Goal: Task Accomplishment & Management: Manage account settings

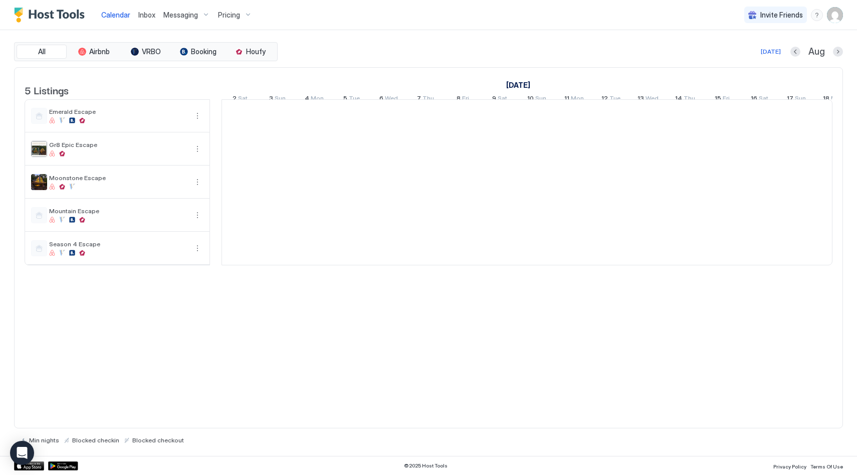
scroll to position [0, 557]
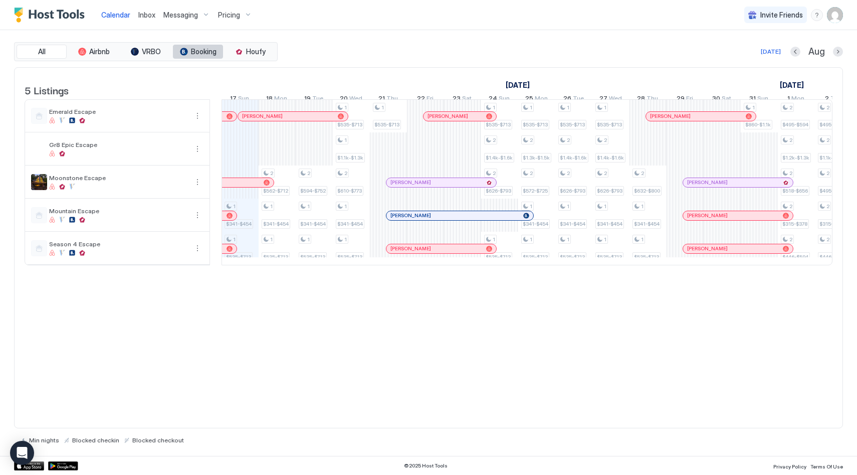
click at [199, 52] on span "Booking" at bounding box center [204, 51] width 26 height 9
click at [205, 54] on span "Booking" at bounding box center [204, 51] width 26 height 9
click at [828, 19] on img "User profile" at bounding box center [835, 15] width 16 height 16
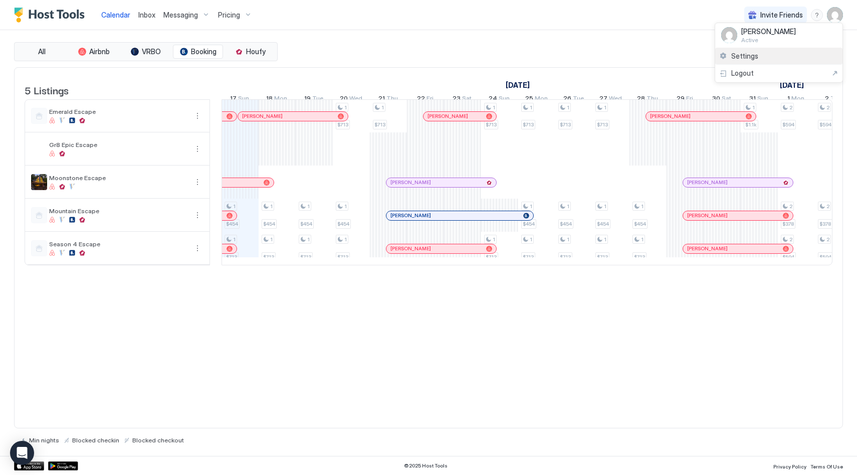
click at [738, 53] on span "Settings" at bounding box center [744, 56] width 27 height 9
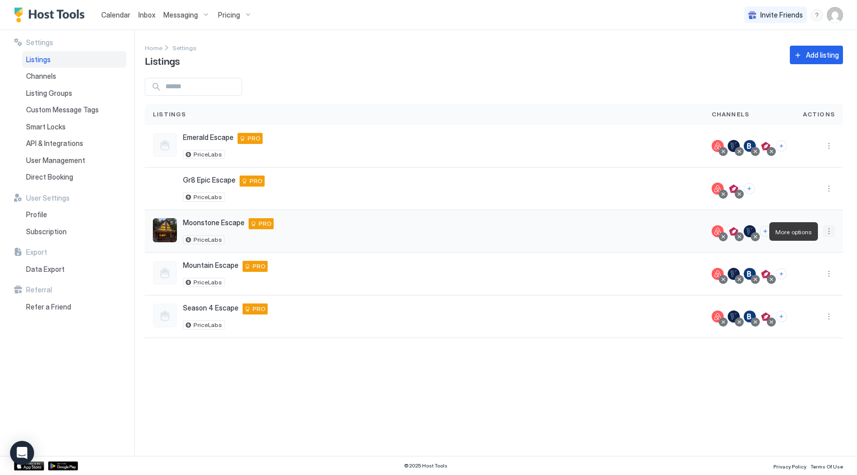
click at [828, 229] on button "More options" at bounding box center [829, 231] width 12 height 12
click at [597, 220] on div at bounding box center [428, 237] width 857 height 475
click at [770, 229] on button "Connect channels" at bounding box center [765, 230] width 11 height 11
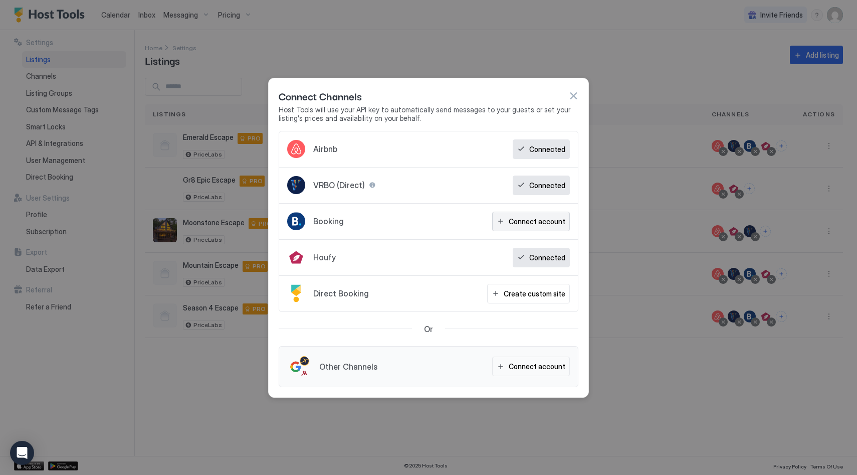
click at [535, 222] on div "Connect account" at bounding box center [537, 221] width 57 height 11
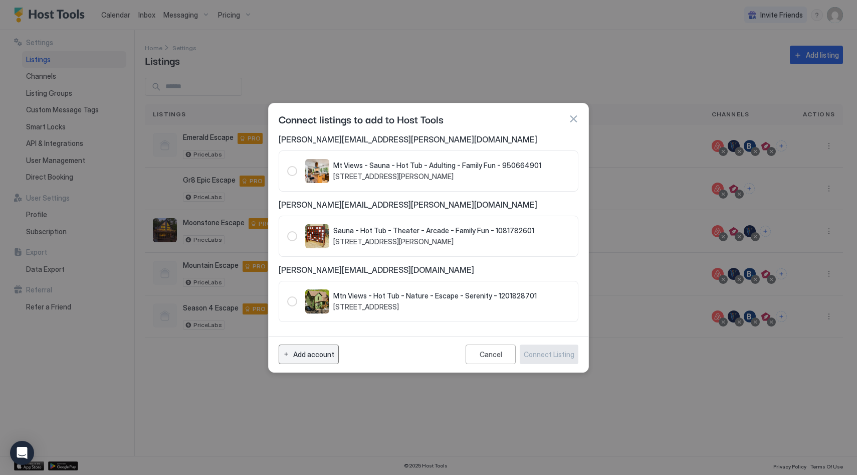
click at [311, 349] on div "Add account" at bounding box center [313, 354] width 41 height 11
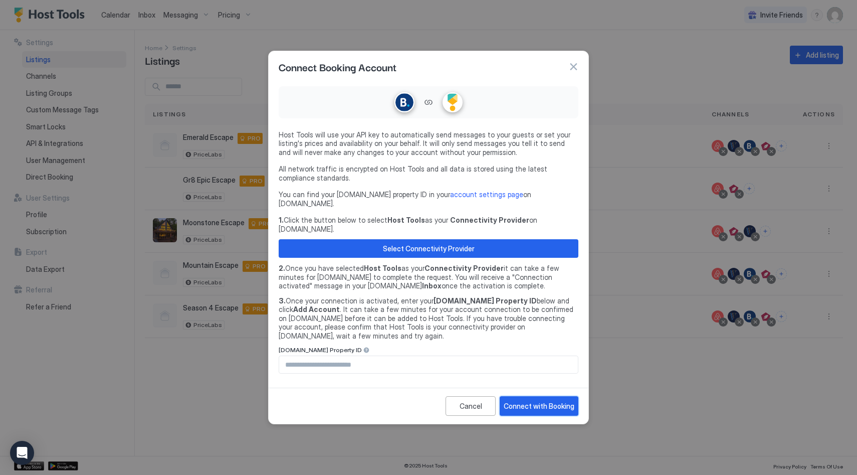
click at [542, 400] on div "Connect with Booking" at bounding box center [539, 405] width 71 height 11
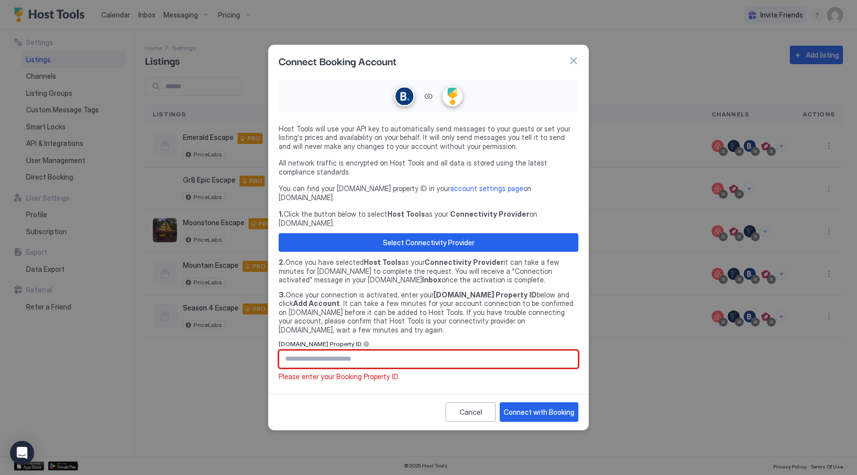
click at [419, 350] on input "Input Field" at bounding box center [428, 358] width 299 height 17
click at [414, 350] on input "Input Field" at bounding box center [428, 358] width 299 height 17
paste input "********"
type input "********"
click at [552, 406] on div "Connect with Booking" at bounding box center [539, 411] width 71 height 11
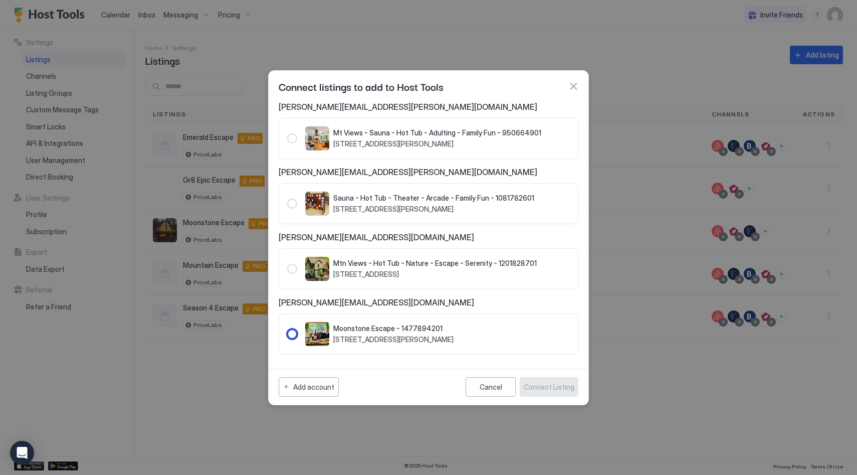
click at [290, 333] on div "1477894201" at bounding box center [292, 334] width 10 height 10
click at [559, 383] on div "Connect Listing" at bounding box center [549, 386] width 51 height 11
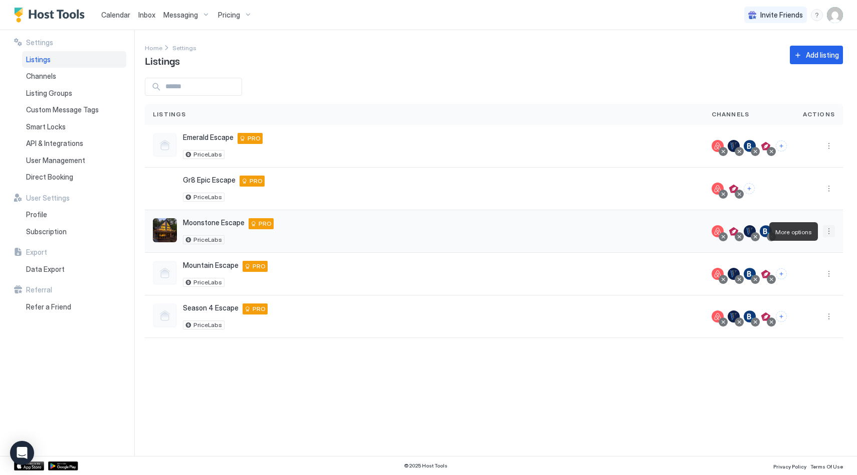
click at [828, 231] on button "More options" at bounding box center [829, 231] width 12 height 12
click at [803, 278] on span "Listing Settings" at bounding box center [806, 278] width 45 height 8
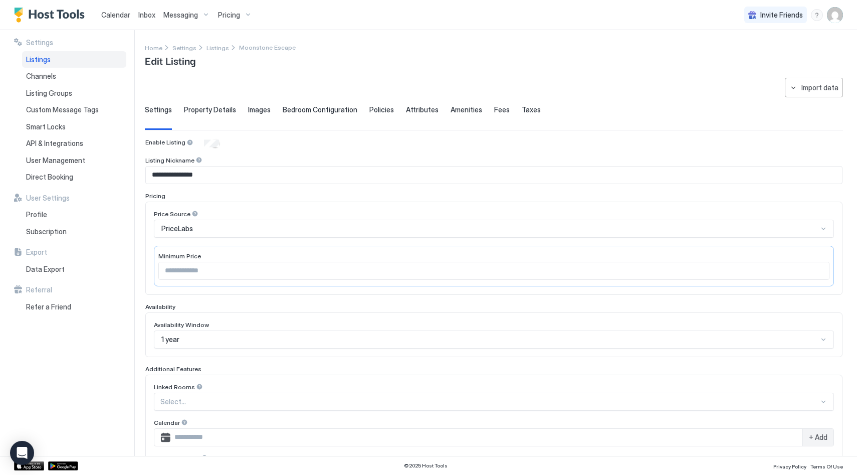
click at [217, 108] on span "Property Details" at bounding box center [210, 109] width 52 height 9
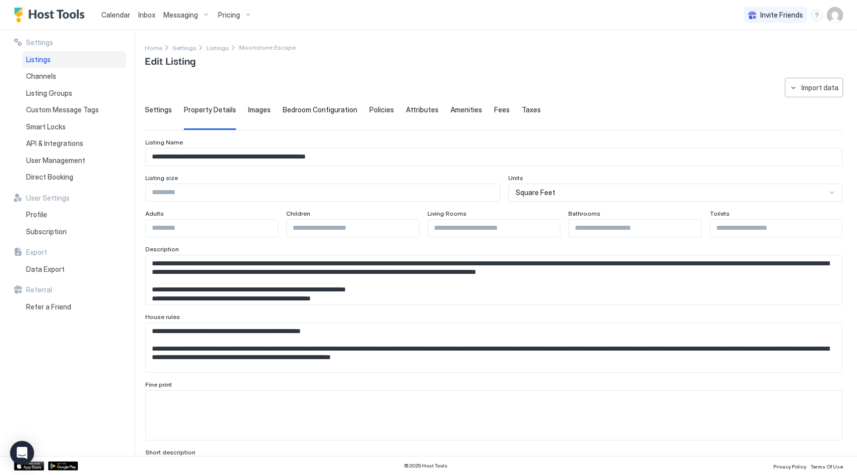
click at [373, 107] on span "Policies" at bounding box center [381, 109] width 25 height 9
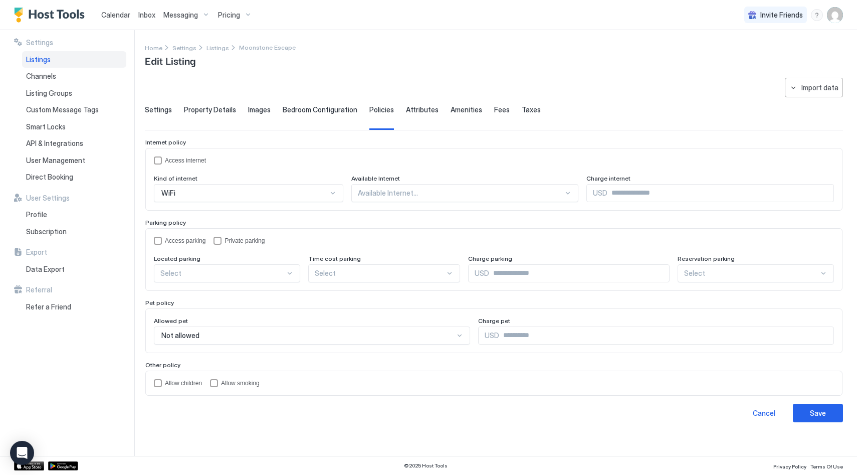
click at [160, 110] on span "Settings" at bounding box center [158, 109] width 27 height 9
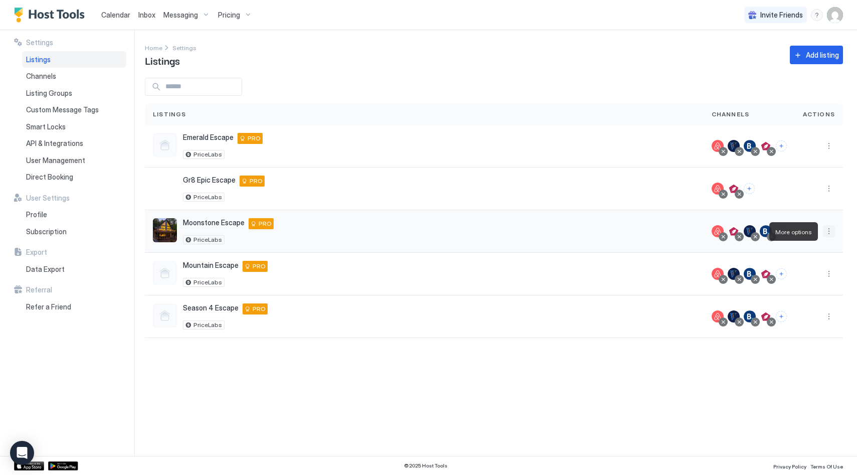
click at [825, 229] on button "More options" at bounding box center [829, 231] width 12 height 12
click at [787, 262] on span "Pricing" at bounding box center [794, 262] width 20 height 8
